Goal: Task Accomplishment & Management: Use online tool/utility

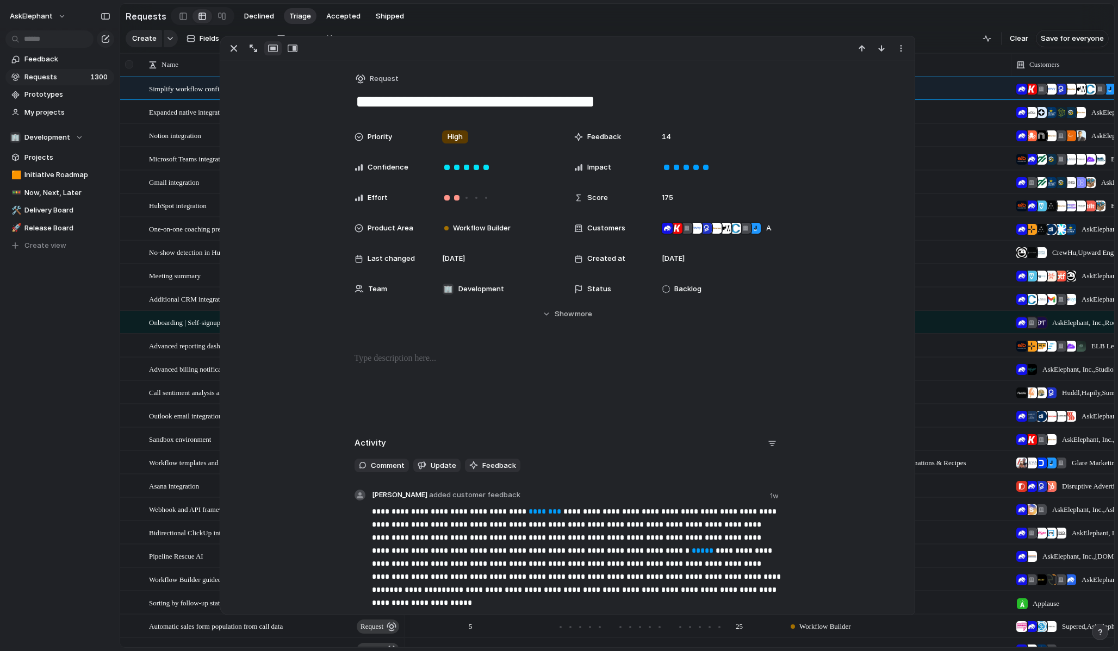
click at [140, 64] on div at bounding box center [130, 64] width 20 height 23
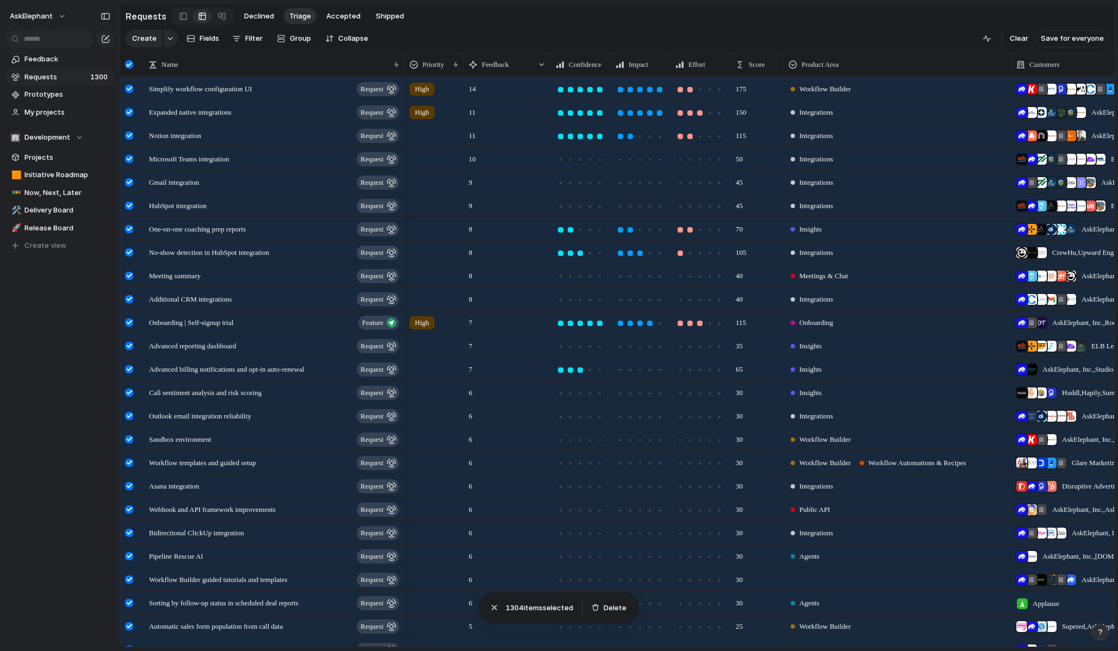
click at [543, 28] on section "Create Fields Filter Group Zoom Collapse Clear Save for everyone" at bounding box center [617, 41] width 994 height 26
click at [242, 95] on div "Simplify workflow configuration UI request" at bounding box center [275, 89] width 252 height 22
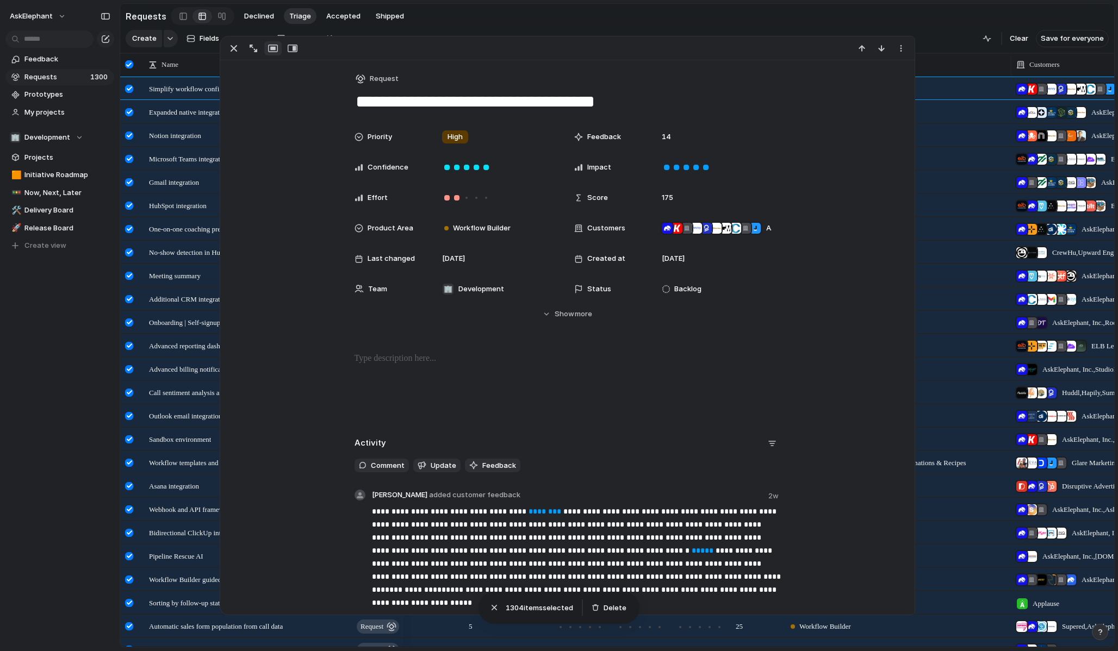
click at [520, 38] on div at bounding box center [567, 48] width 695 height 24
click at [121, 58] on div at bounding box center [130, 64] width 20 height 23
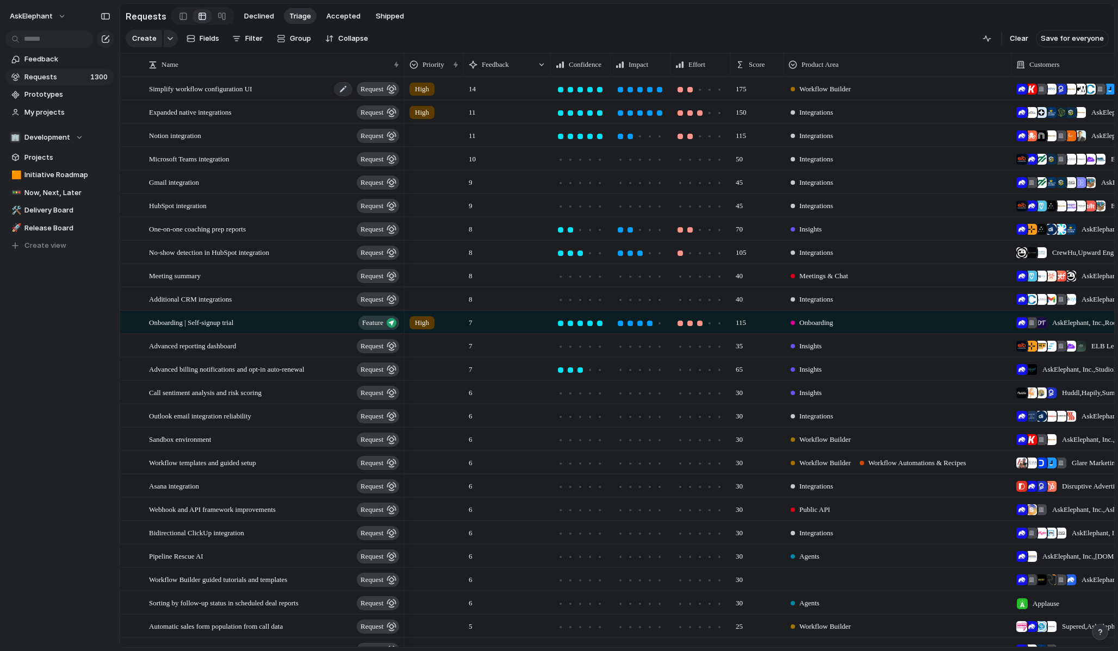
click at [248, 89] on span "Simplify workflow configuration UI" at bounding box center [200, 88] width 103 height 13
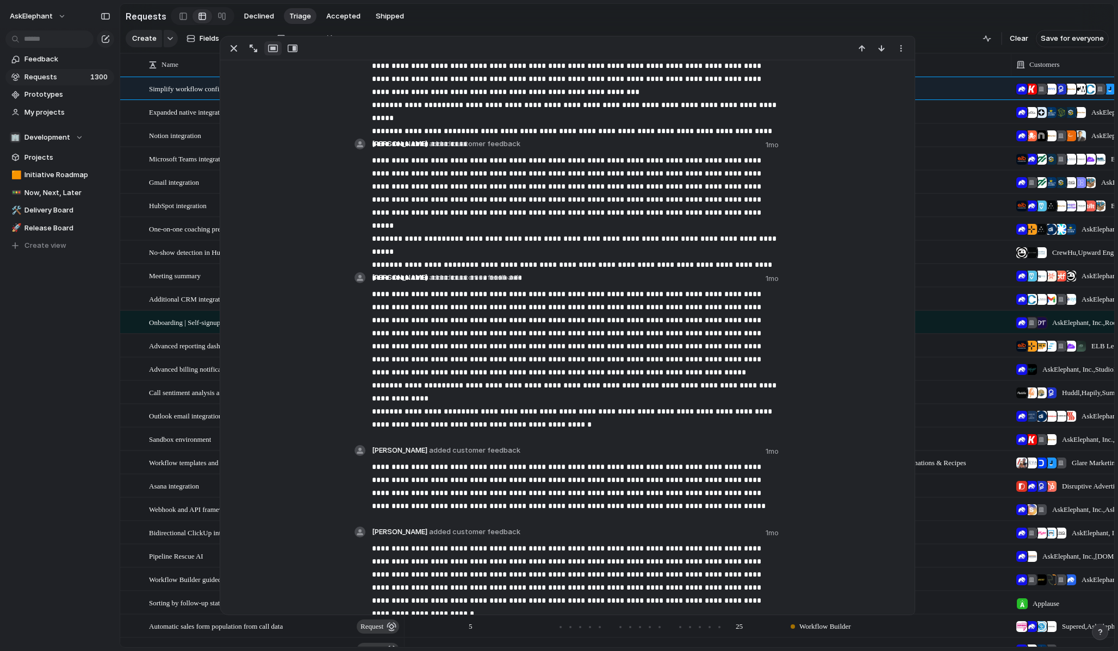
scroll to position [1009, 0]
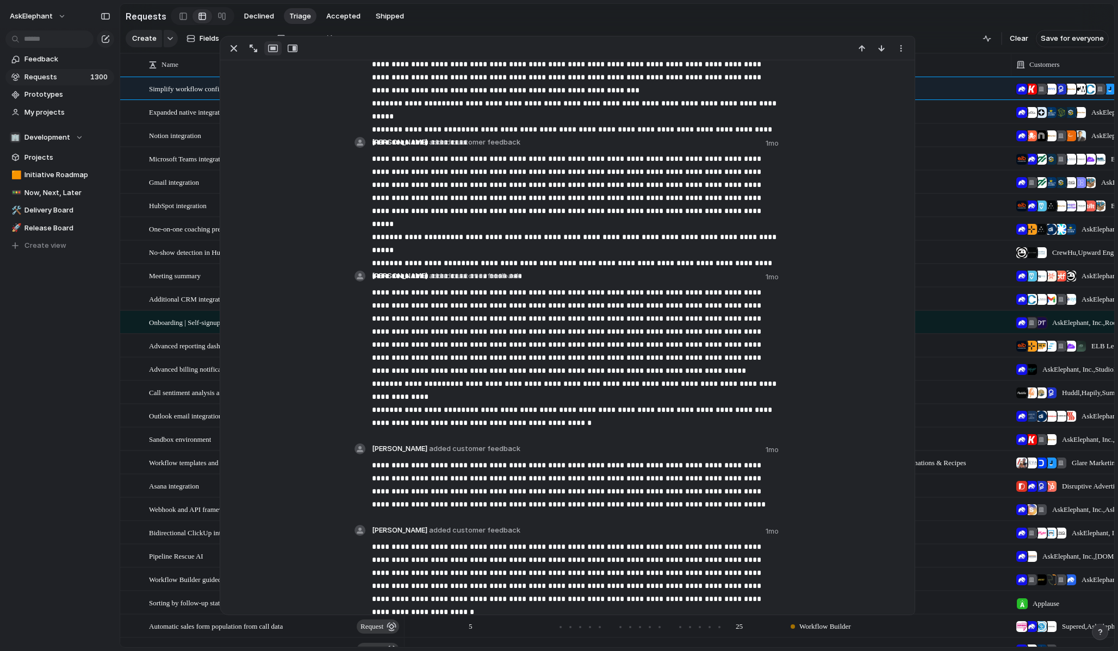
click at [917, 26] on section "Requests Declined Triage Accepted Shipped" at bounding box center [617, 16] width 994 height 24
